Goal: Unclear: Browse casually

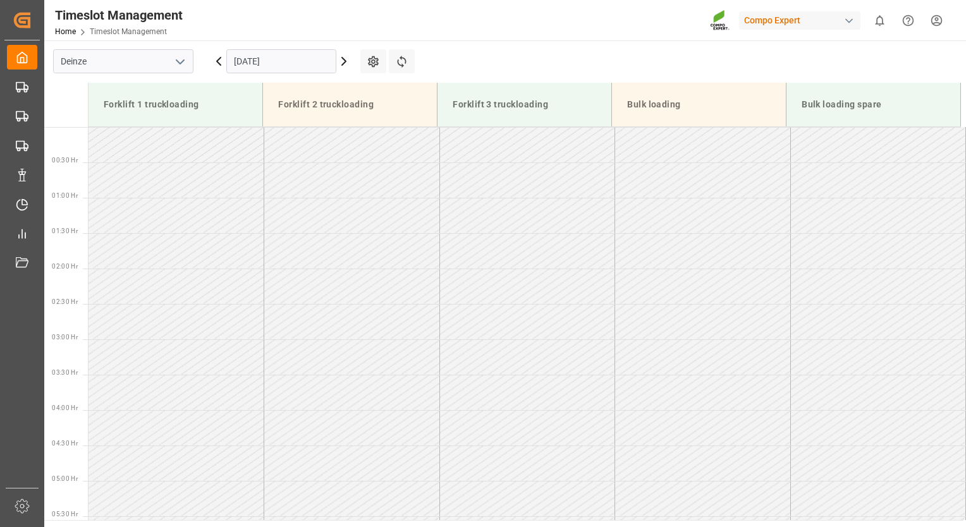
scroll to position [604, 0]
